Goal: Task Accomplishment & Management: Use online tool/utility

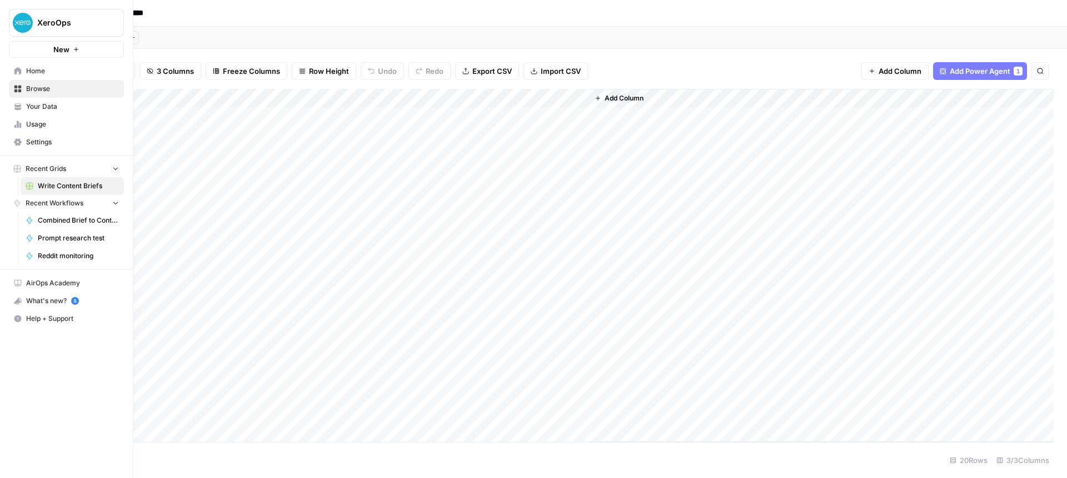
click at [43, 167] on span "Recent Grids" at bounding box center [46, 169] width 41 height 10
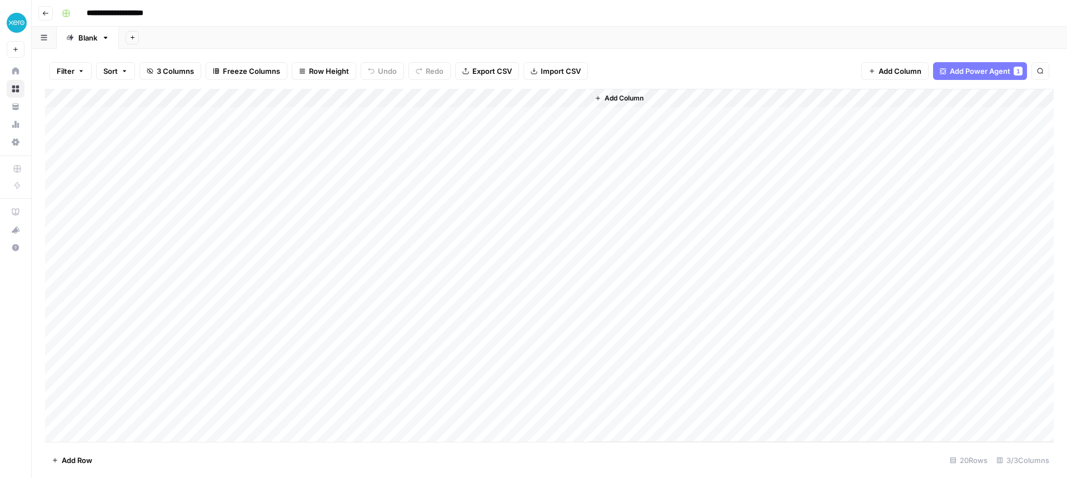
click at [8, 88] on link "Browse" at bounding box center [16, 89] width 18 height 18
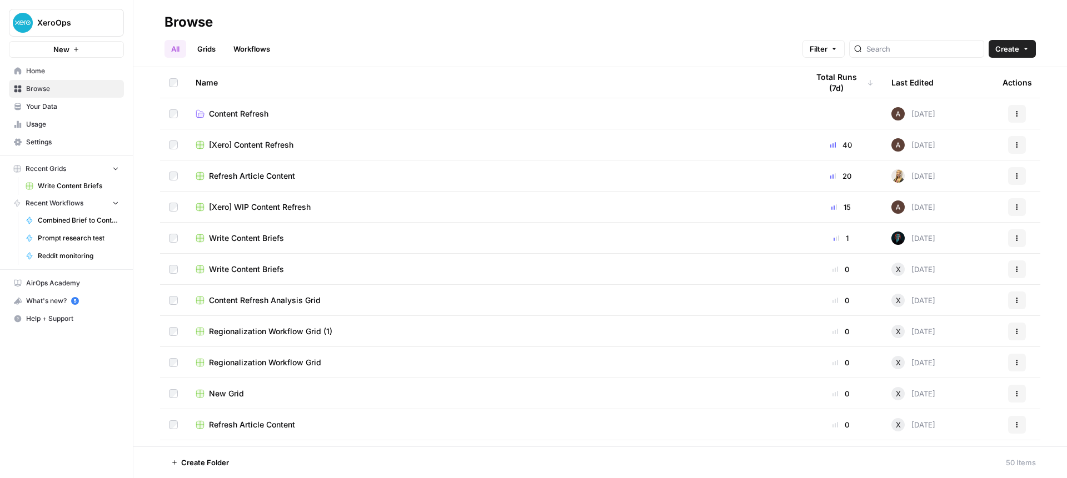
click at [492, 233] on div "Write Content Briefs" at bounding box center [493, 238] width 595 height 11
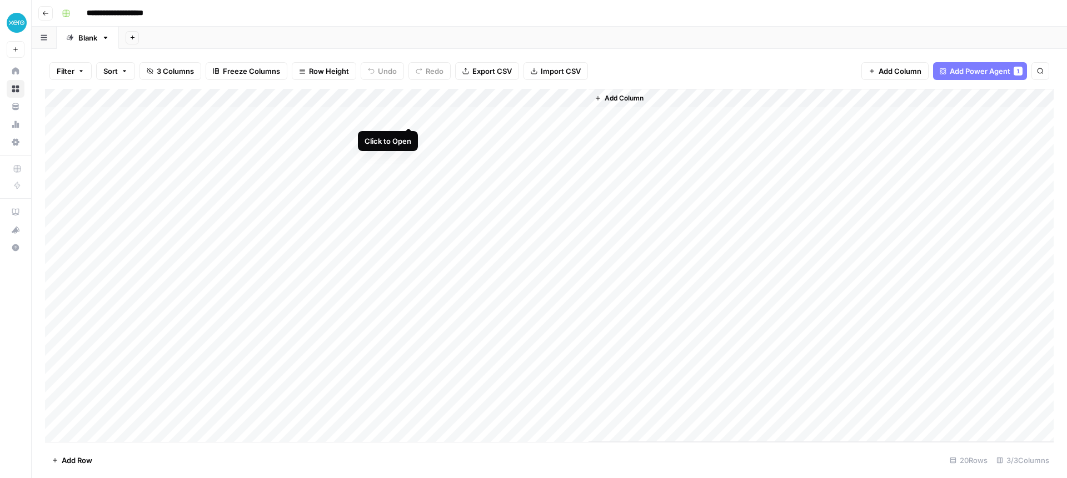
click at [409, 116] on div "Add Column" at bounding box center [549, 265] width 1009 height 353
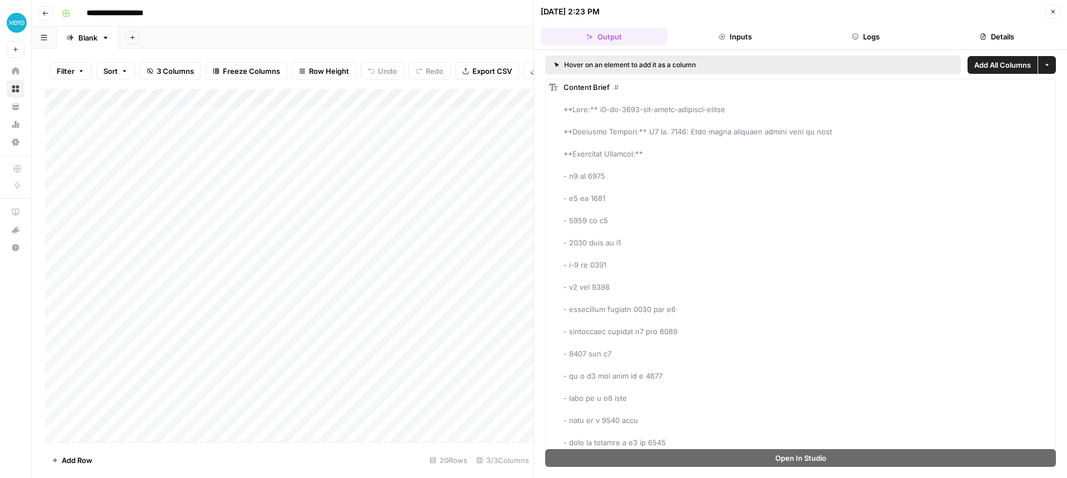
drag, startPoint x: 1052, startPoint y: 9, endPoint x: 1047, endPoint y: 17, distance: 9.7
click at [1052, 9] on icon "button" at bounding box center [1053, 11] width 7 height 7
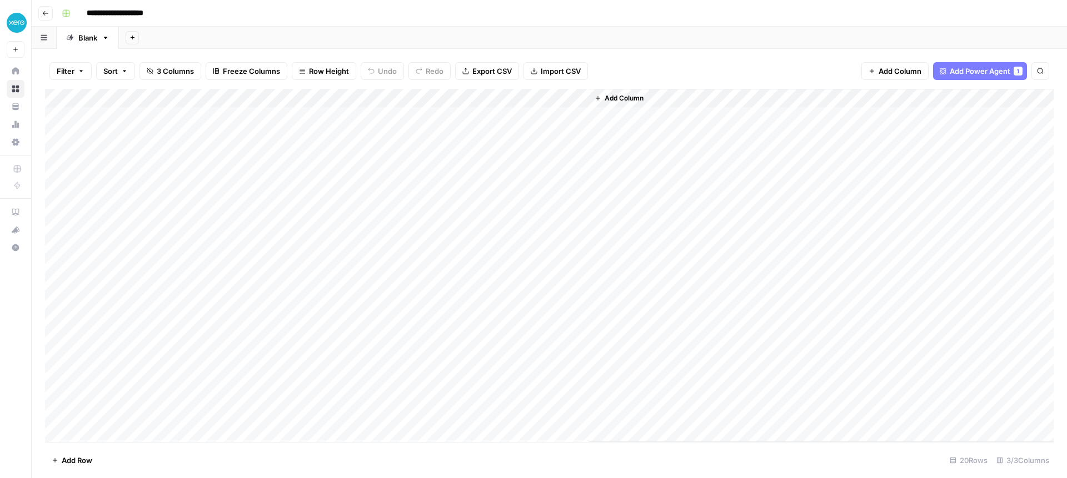
click at [372, 98] on div "Add Column" at bounding box center [549, 265] width 1009 height 353
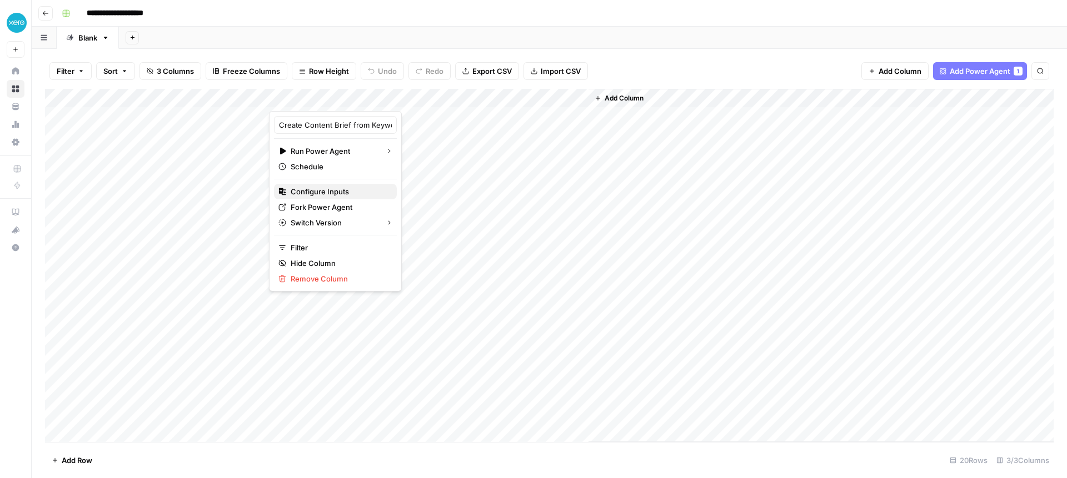
click at [317, 190] on span "Configure Inputs" at bounding box center [339, 191] width 97 height 11
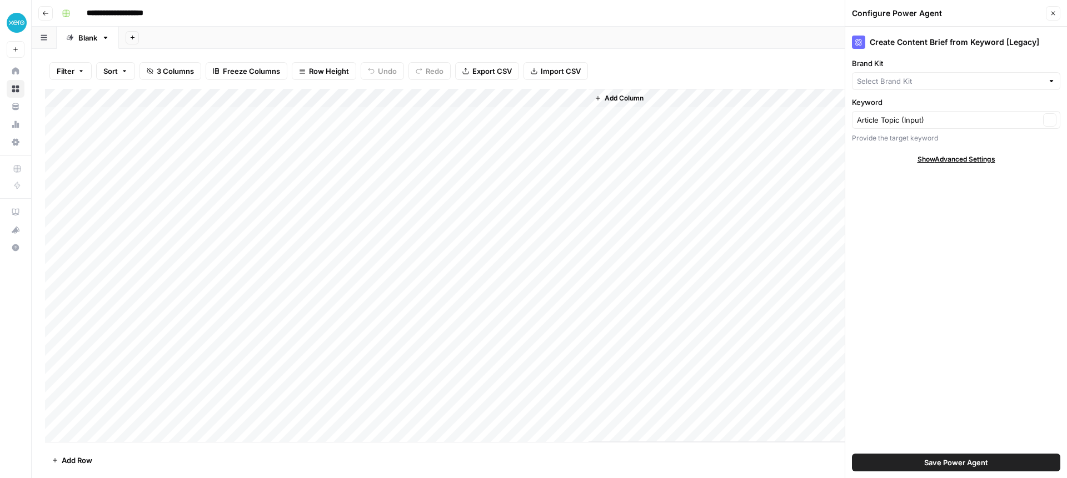
type input "Xero - General"
click at [937, 119] on input "Keyword" at bounding box center [948, 119] width 183 height 11
type input "Article Topic (Input)"
click at [927, 86] on input "Brand Kit" at bounding box center [948, 81] width 183 height 11
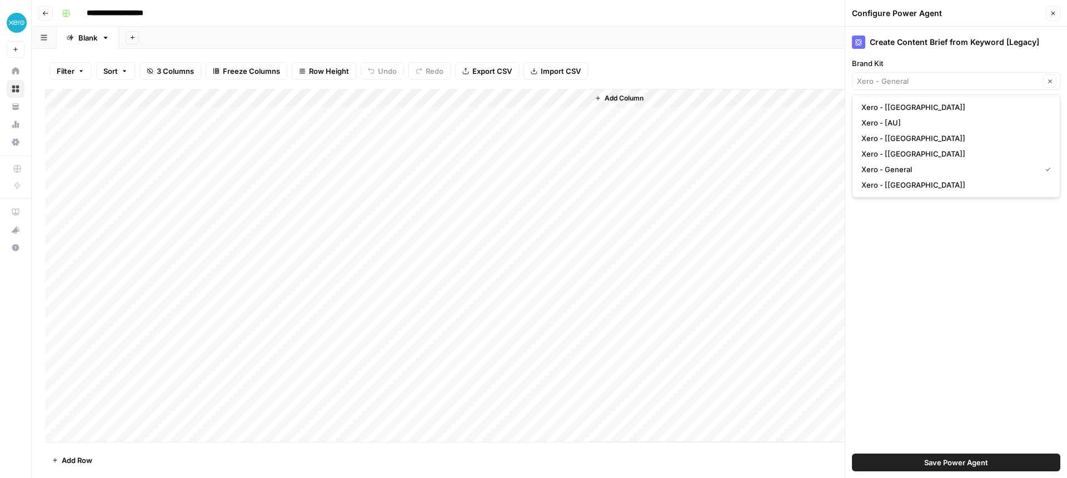
type input "Xero - General"
click at [945, 243] on div "Create Content Brief from Keyword [Legacy] Brand Kit Xero - General Clear Keywo…" at bounding box center [956, 253] width 222 height 452
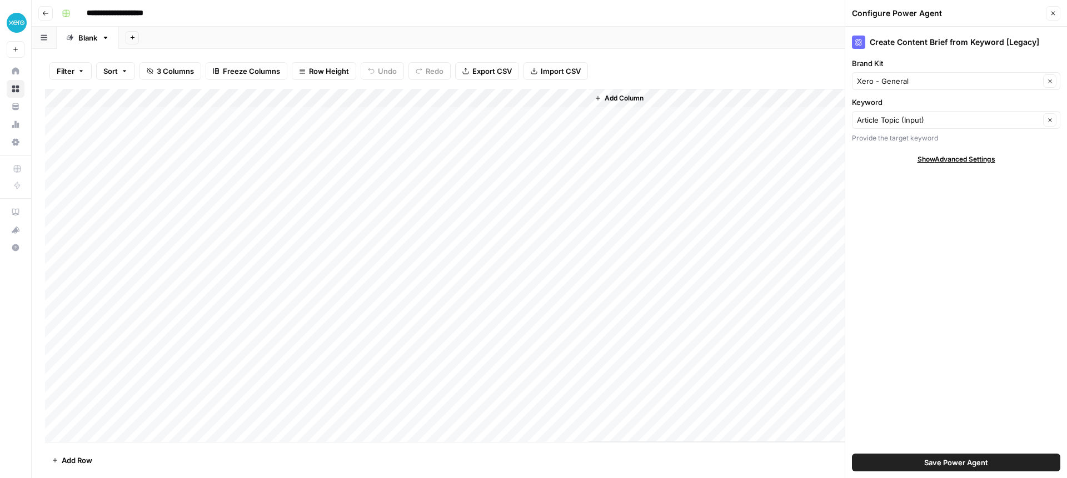
click at [385, 115] on div "Add Column" at bounding box center [549, 265] width 1009 height 353
